Goal: Navigation & Orientation: Find specific page/section

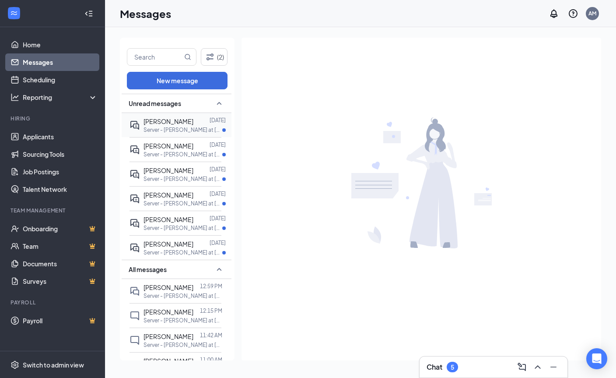
click at [179, 132] on p "Server - [PERSON_NAME] at [PERSON_NAME]" at bounding box center [183, 129] width 79 height 7
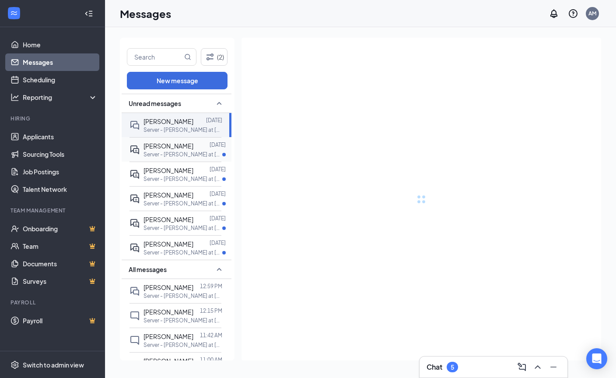
click at [179, 153] on p "Server - [PERSON_NAME] at [PERSON_NAME]" at bounding box center [183, 154] width 79 height 7
click at [177, 175] on p "Server - [PERSON_NAME] at [PERSON_NAME]" at bounding box center [183, 178] width 79 height 7
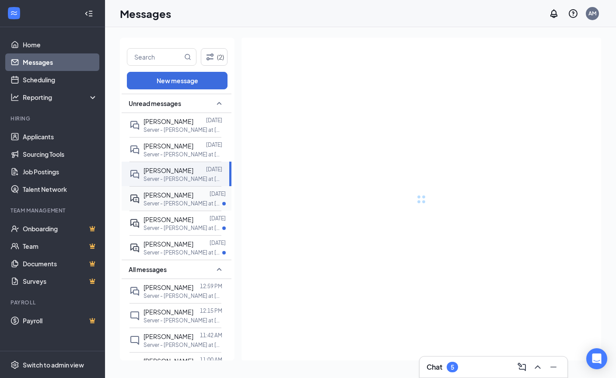
click at [178, 198] on span "[PERSON_NAME]" at bounding box center [169, 195] width 50 height 8
click at [179, 225] on p "Server - [PERSON_NAME] at [PERSON_NAME]" at bounding box center [183, 227] width 79 height 7
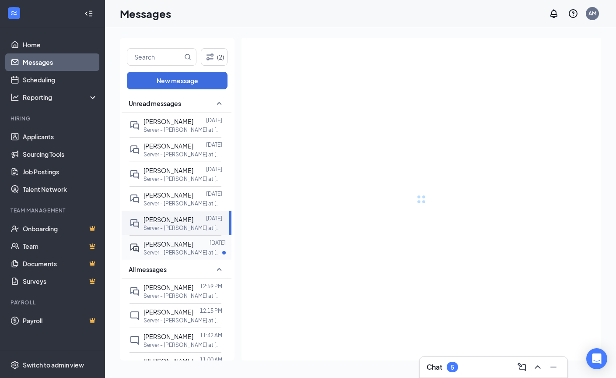
click at [180, 247] on span "[PERSON_NAME]" at bounding box center [169, 244] width 50 height 8
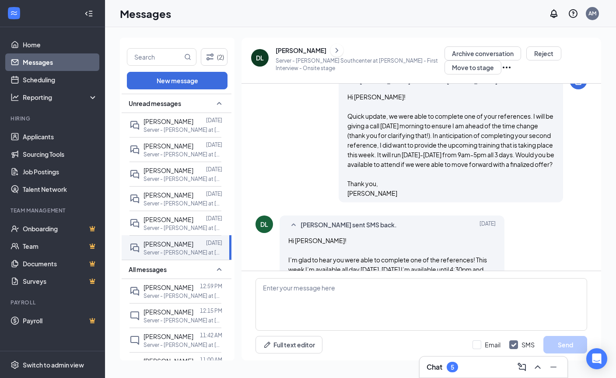
scroll to position [638, 0]
click at [53, 128] on link "Applicants" at bounding box center [60, 137] width 75 height 18
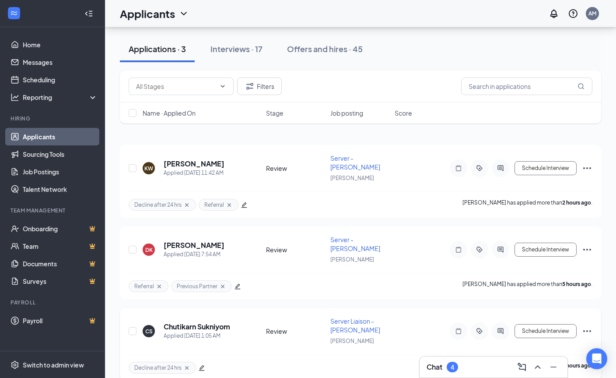
scroll to position [35, 0]
